Goal: Information Seeking & Learning: Learn about a topic

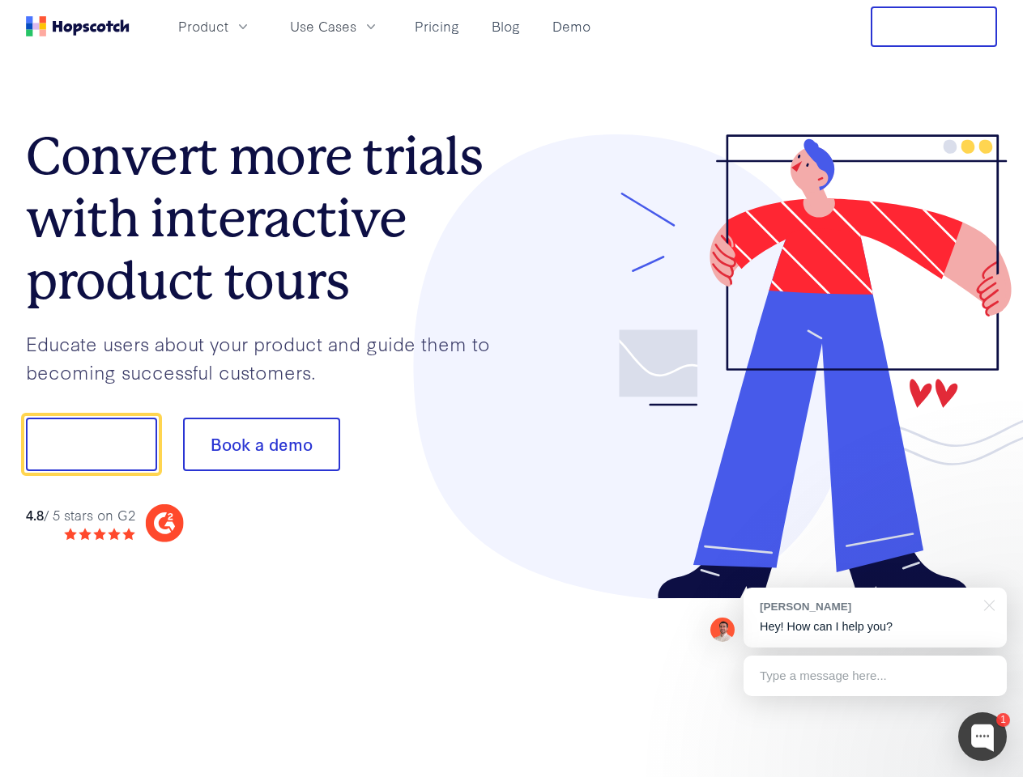
click at [512, 389] on div at bounding box center [755, 367] width 486 height 466
click at [228, 26] on span "Product" at bounding box center [203, 26] width 50 height 20
click at [356, 26] on span "Use Cases" at bounding box center [323, 26] width 66 height 20
click at [934, 27] on button "Free Trial" at bounding box center [934, 26] width 126 height 40
click at [91, 445] on button "Show me!" at bounding box center [91, 444] width 131 height 53
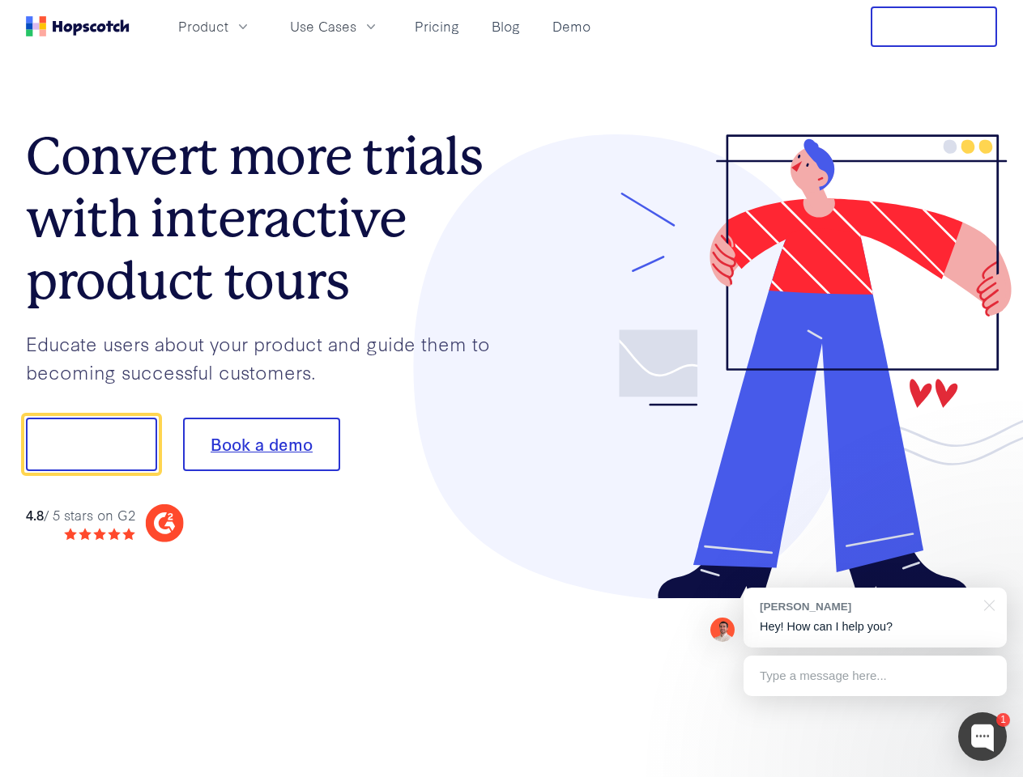
click at [261, 445] on button "Book a demo" at bounding box center [261, 444] width 157 height 53
click at [982, 737] on div at bounding box center [982, 737] width 49 height 49
click at [875, 618] on div "[PERSON_NAME] Hey! How can I help you?" at bounding box center [874, 618] width 263 height 60
click at [986, 604] on div at bounding box center [855, 551] width 304 height 323
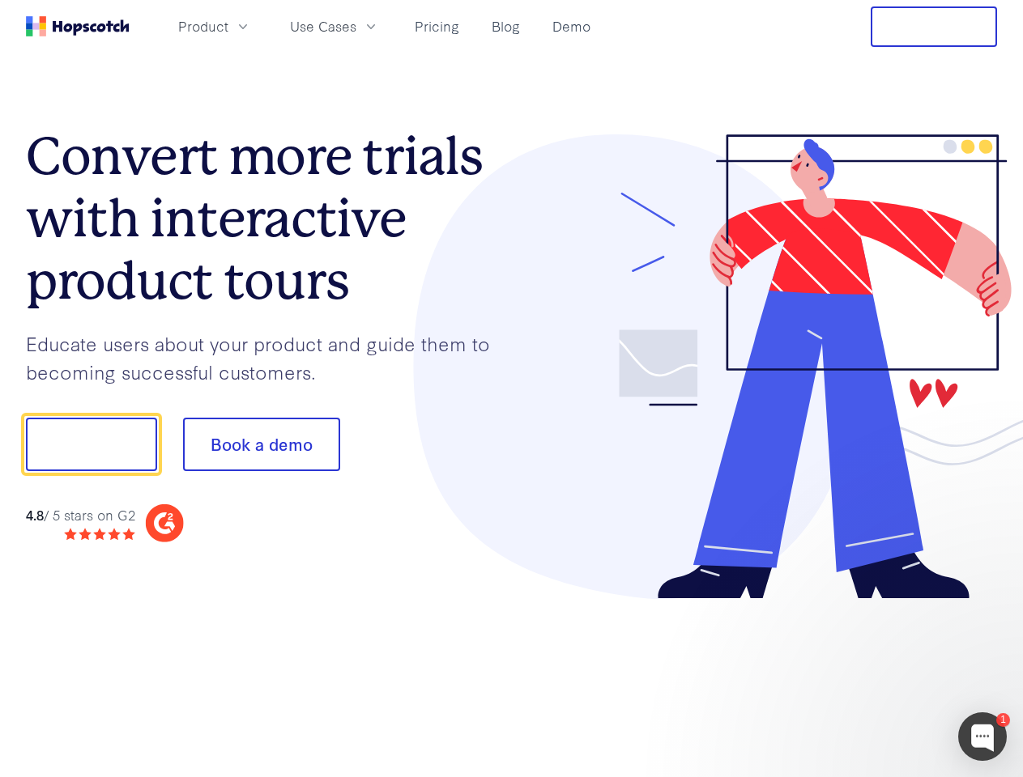
click at [875, 676] on div at bounding box center [855, 551] width 304 height 323
